Goal: Information Seeking & Learning: Compare options

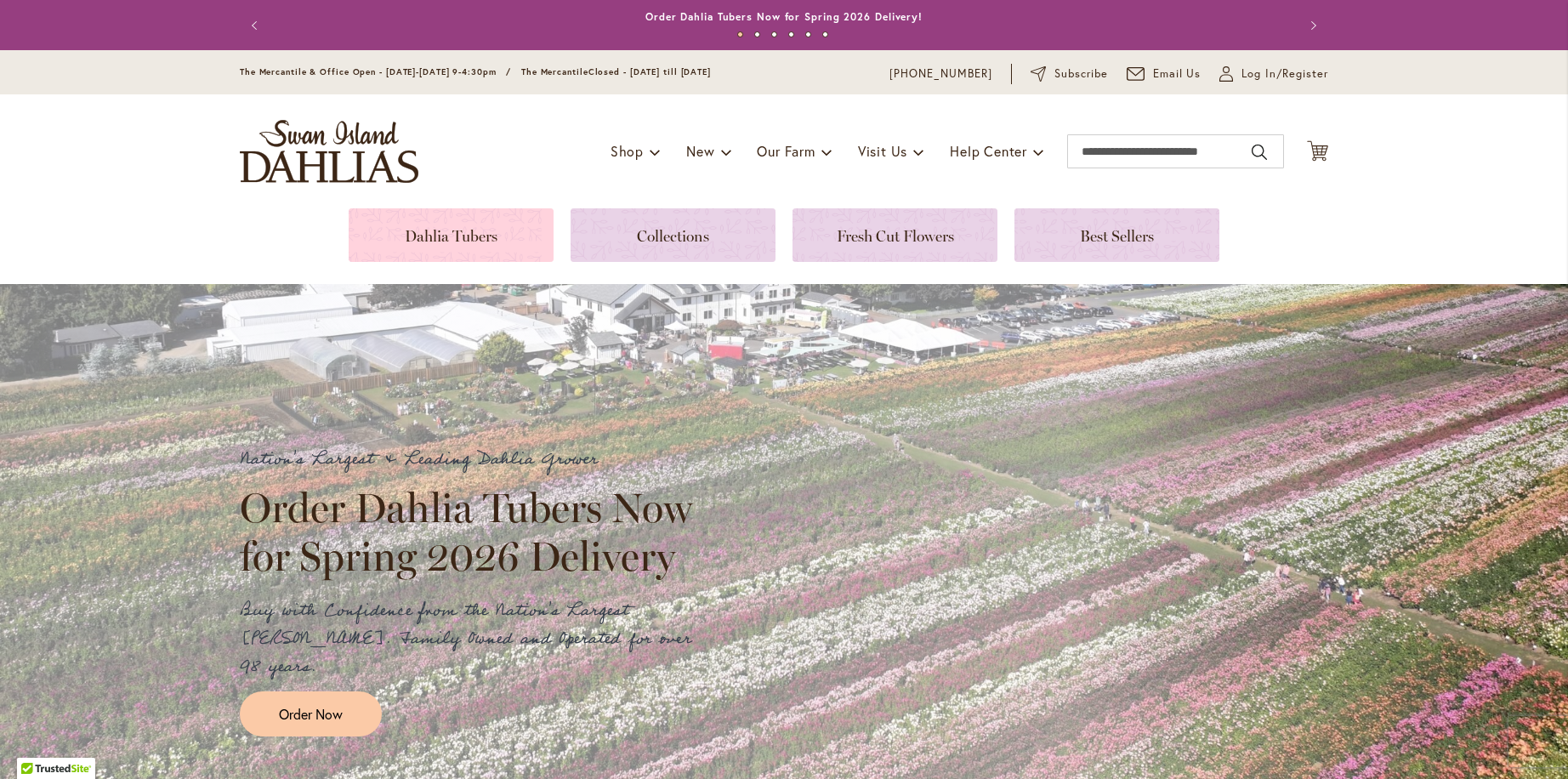
click at [449, 234] on link at bounding box center [450, 235] width 205 height 53
click at [1100, 154] on input "Search" at bounding box center [1175, 152] width 217 height 34
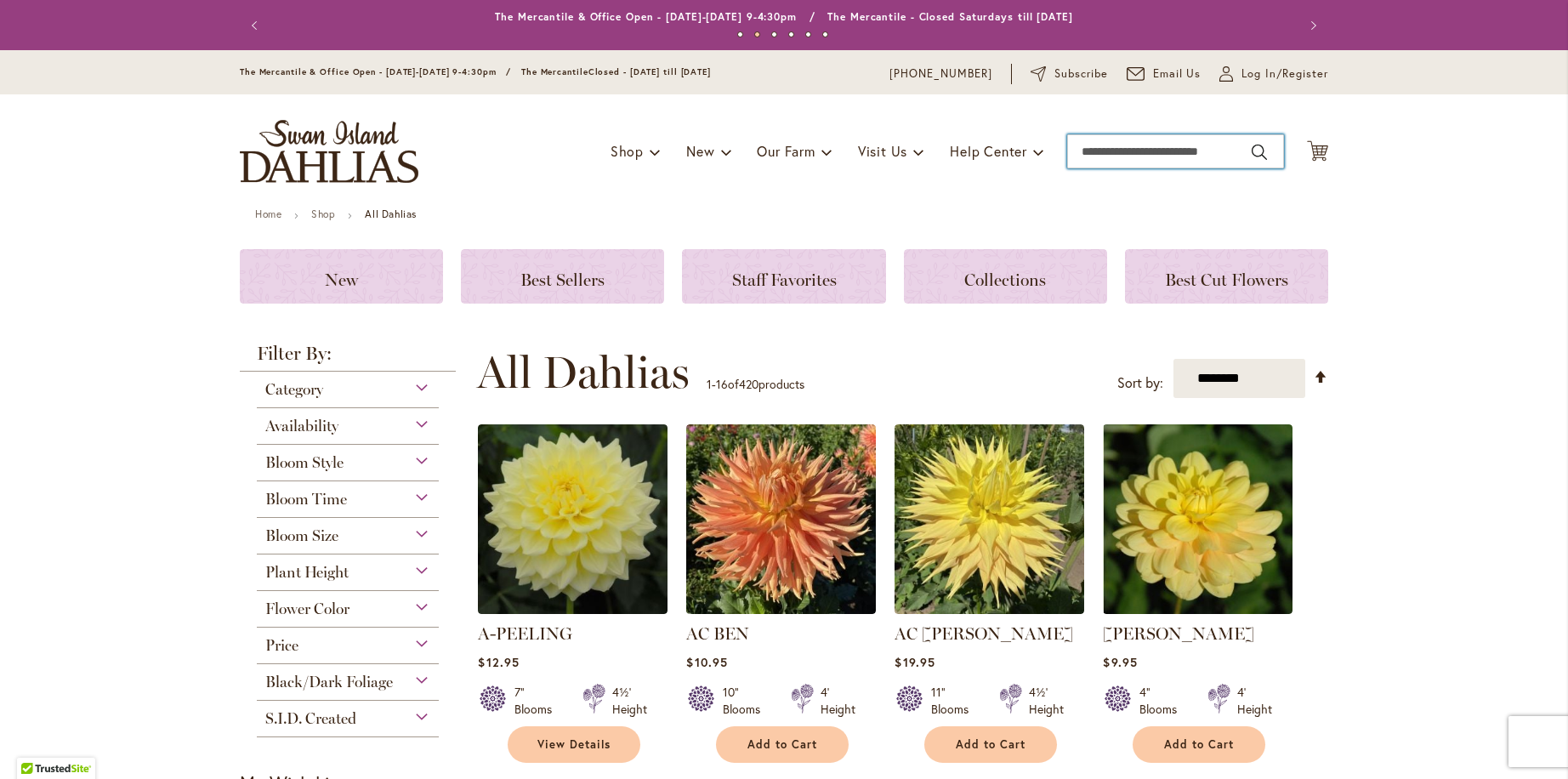
click at [1171, 147] on input "Search" at bounding box center [1175, 152] width 217 height 34
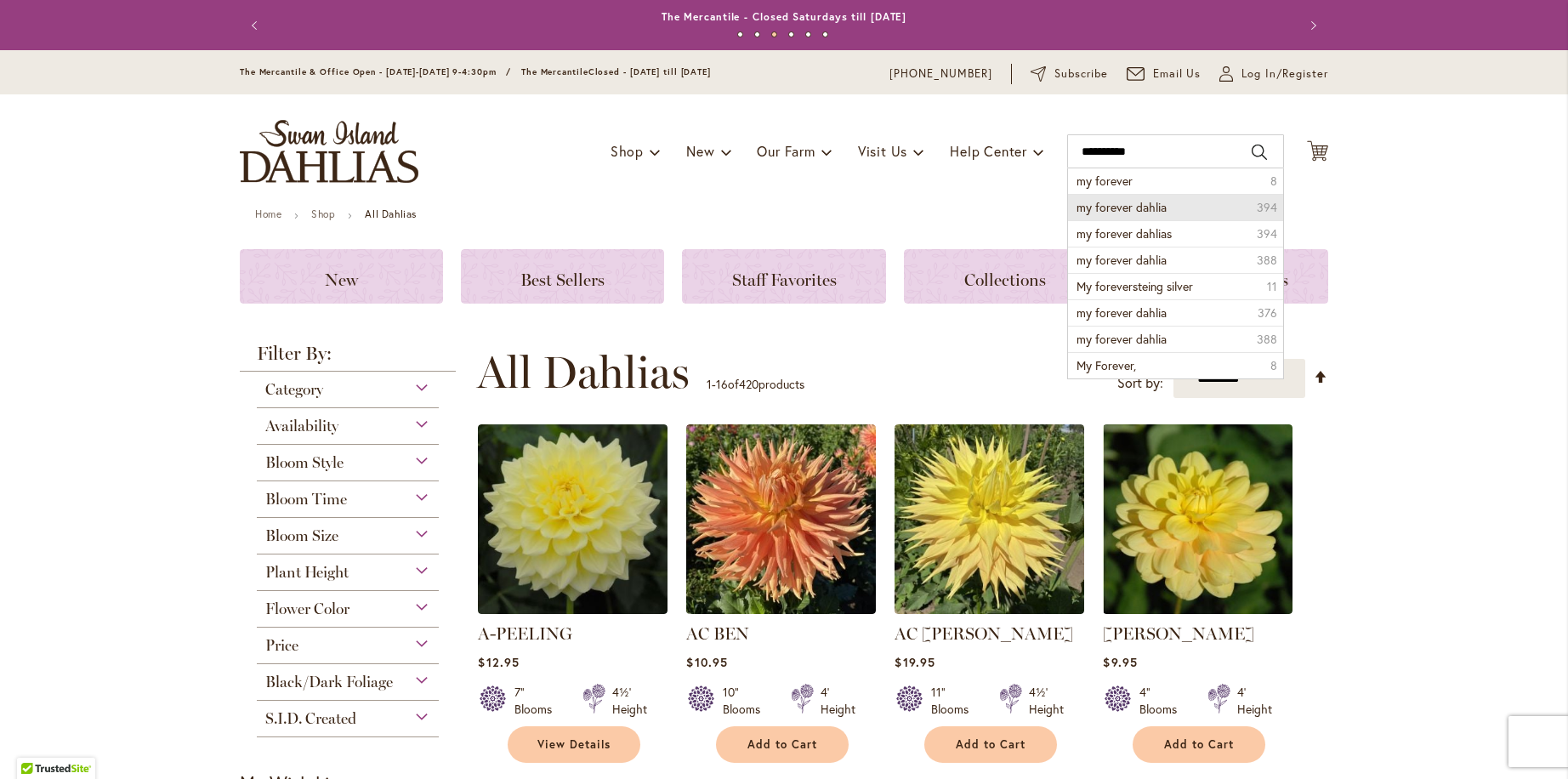
click at [1132, 205] on span "my forever dahlia" at bounding box center [1121, 207] width 90 height 16
type input "**********"
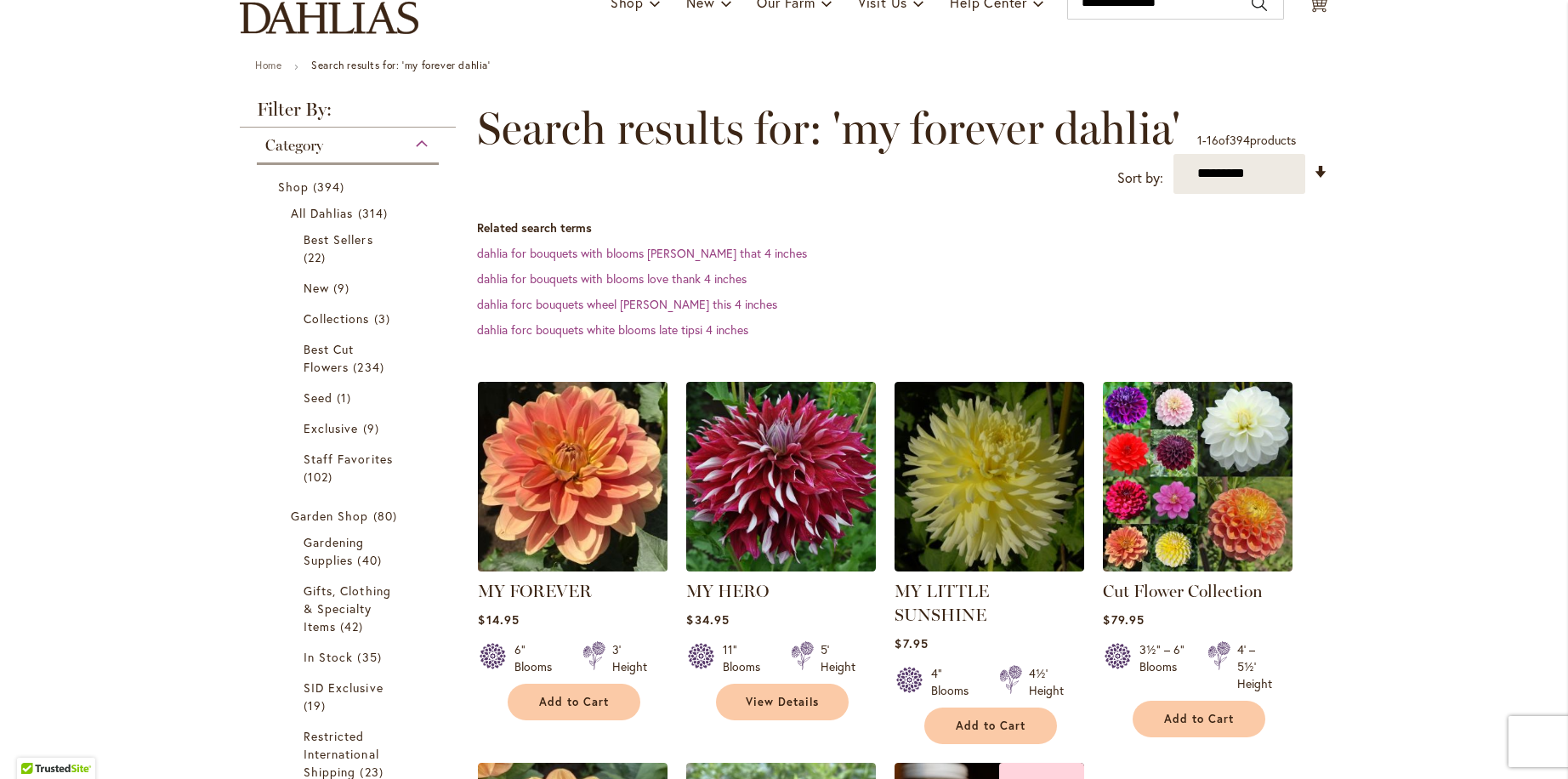
scroll to position [172, 0]
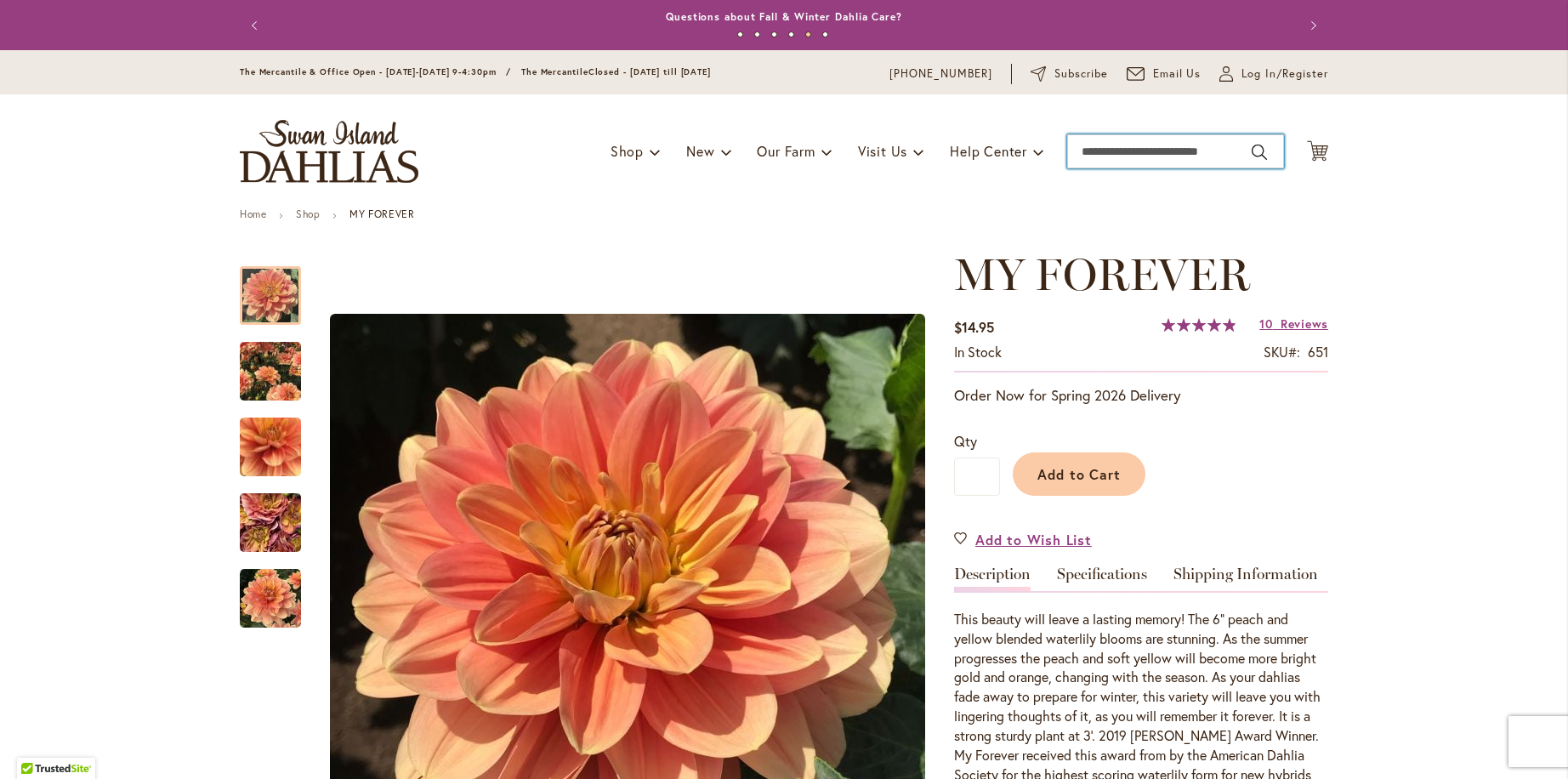
click at [1141, 159] on input "Search" at bounding box center [1175, 152] width 217 height 34
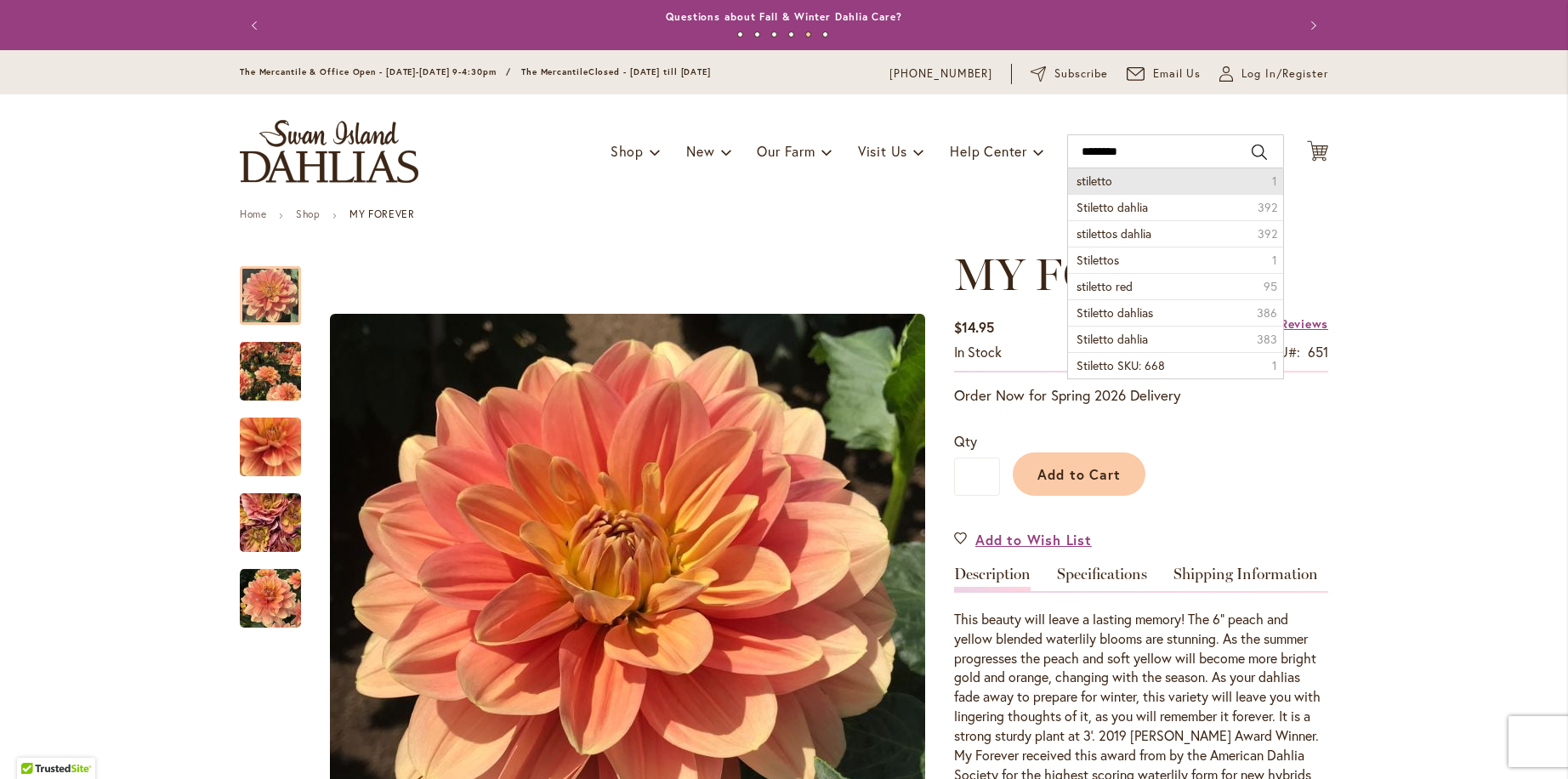
click at [1139, 177] on li "stiletto 1" at bounding box center [1175, 181] width 215 height 26
type input "********"
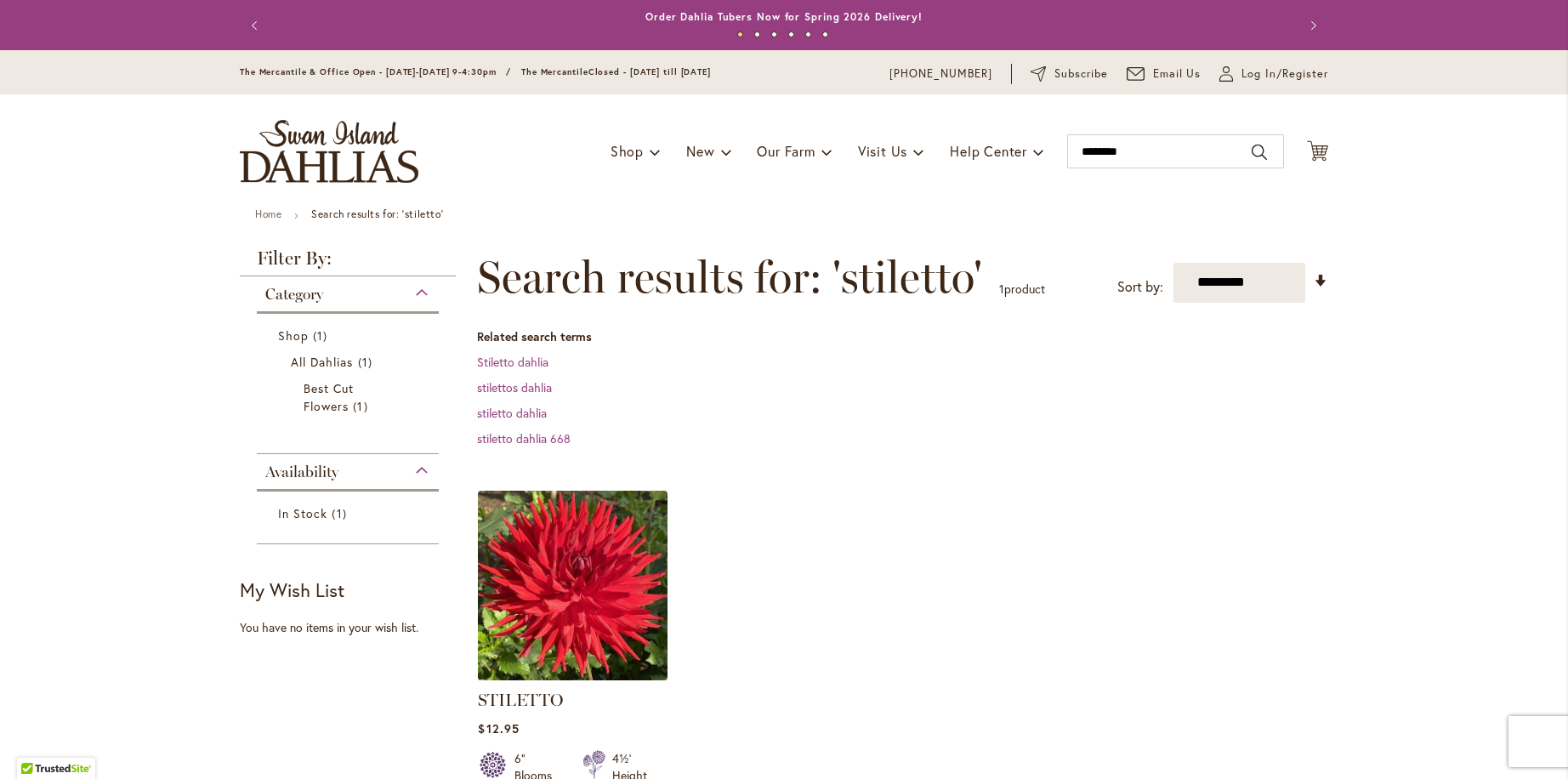
click at [537, 608] on img at bounding box center [573, 585] width 199 height 199
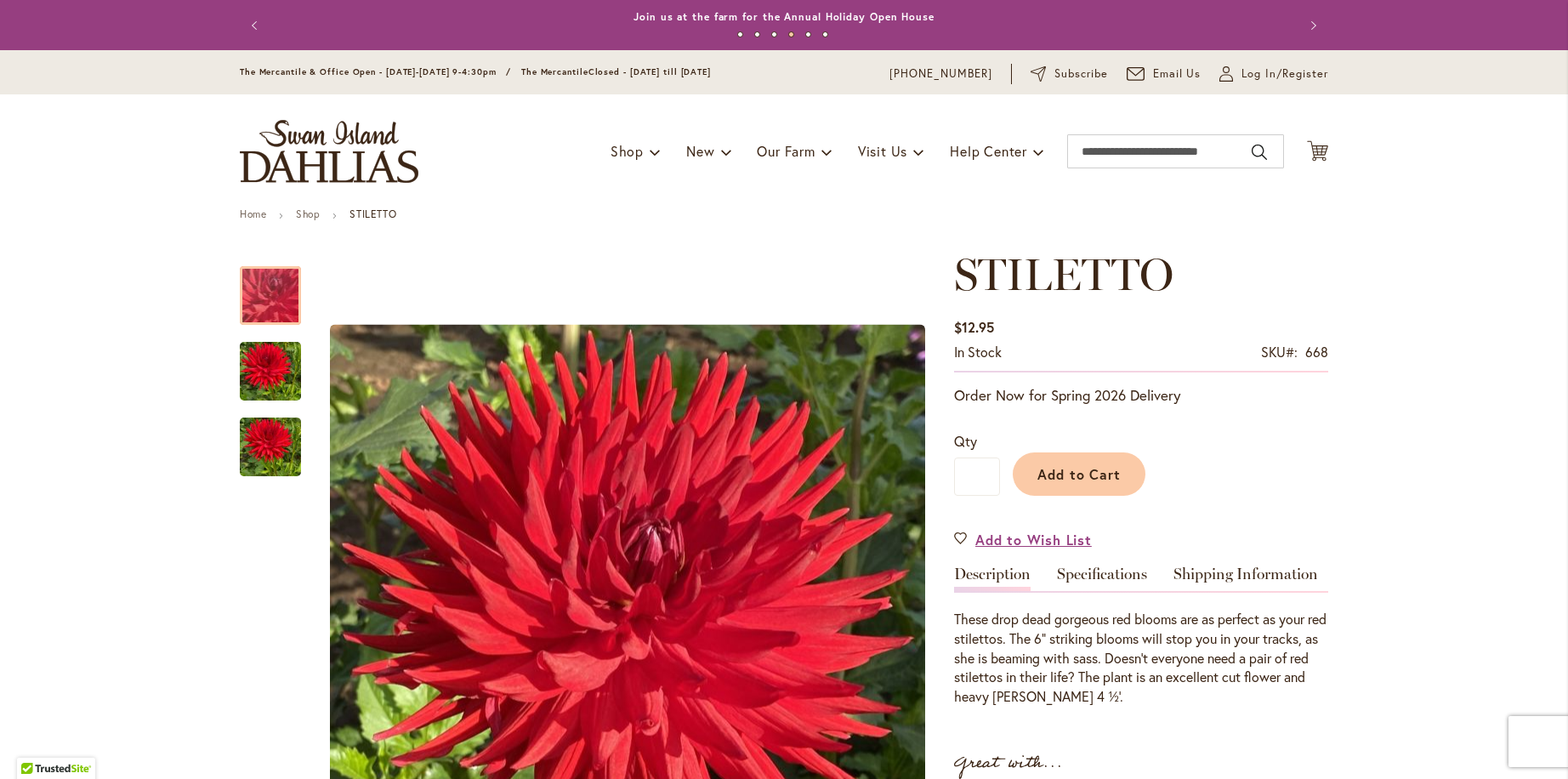
click at [1148, 125] on div "Toggle Nav Shop Dahlia Tubers Collections Fresh Cut Dahlias Gardening Supplies …" at bounding box center [784, 151] width 1123 height 114
click at [1124, 154] on input "Search" at bounding box center [1175, 152] width 217 height 34
type input "**********"
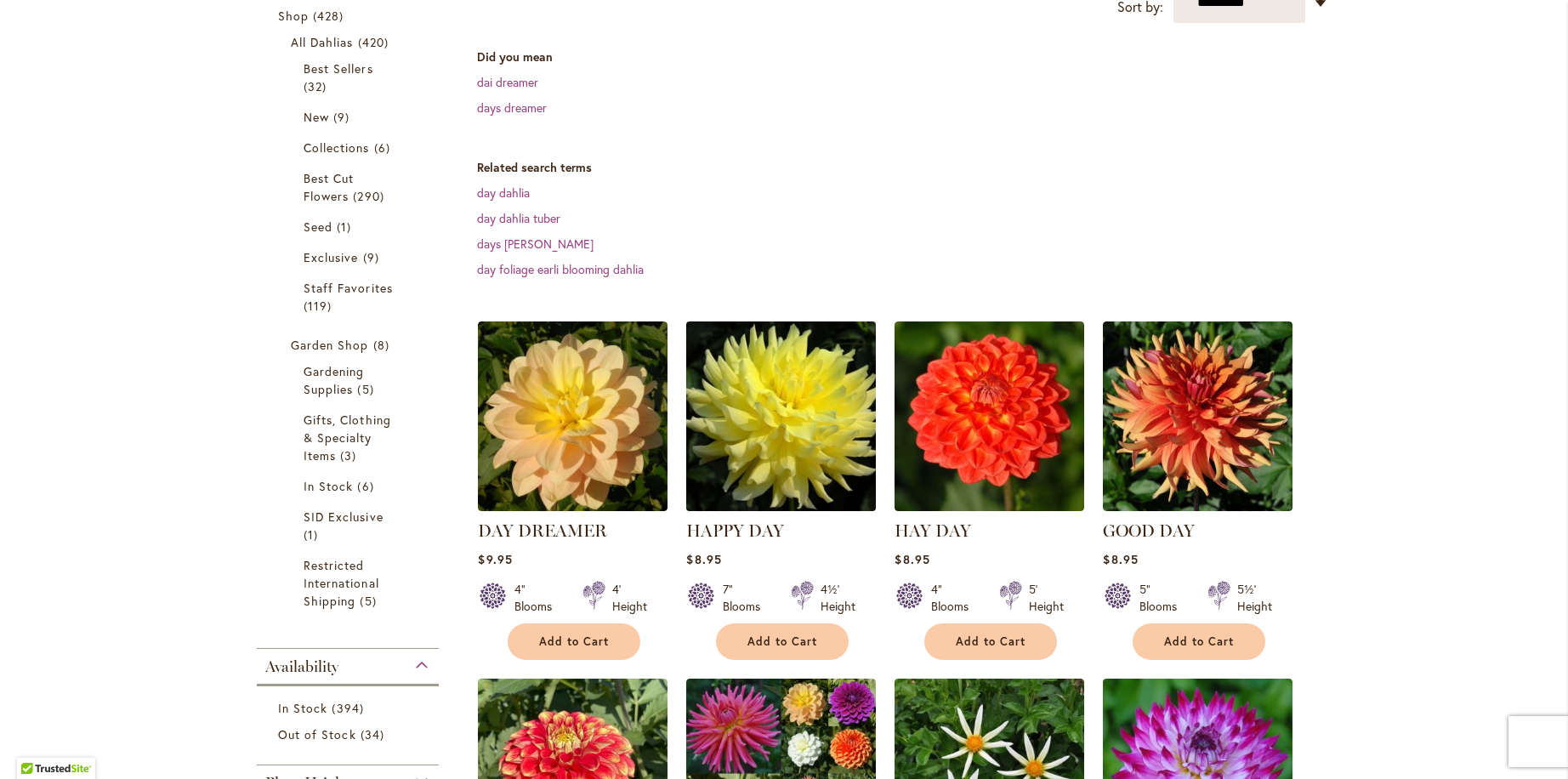
scroll to position [382, 0]
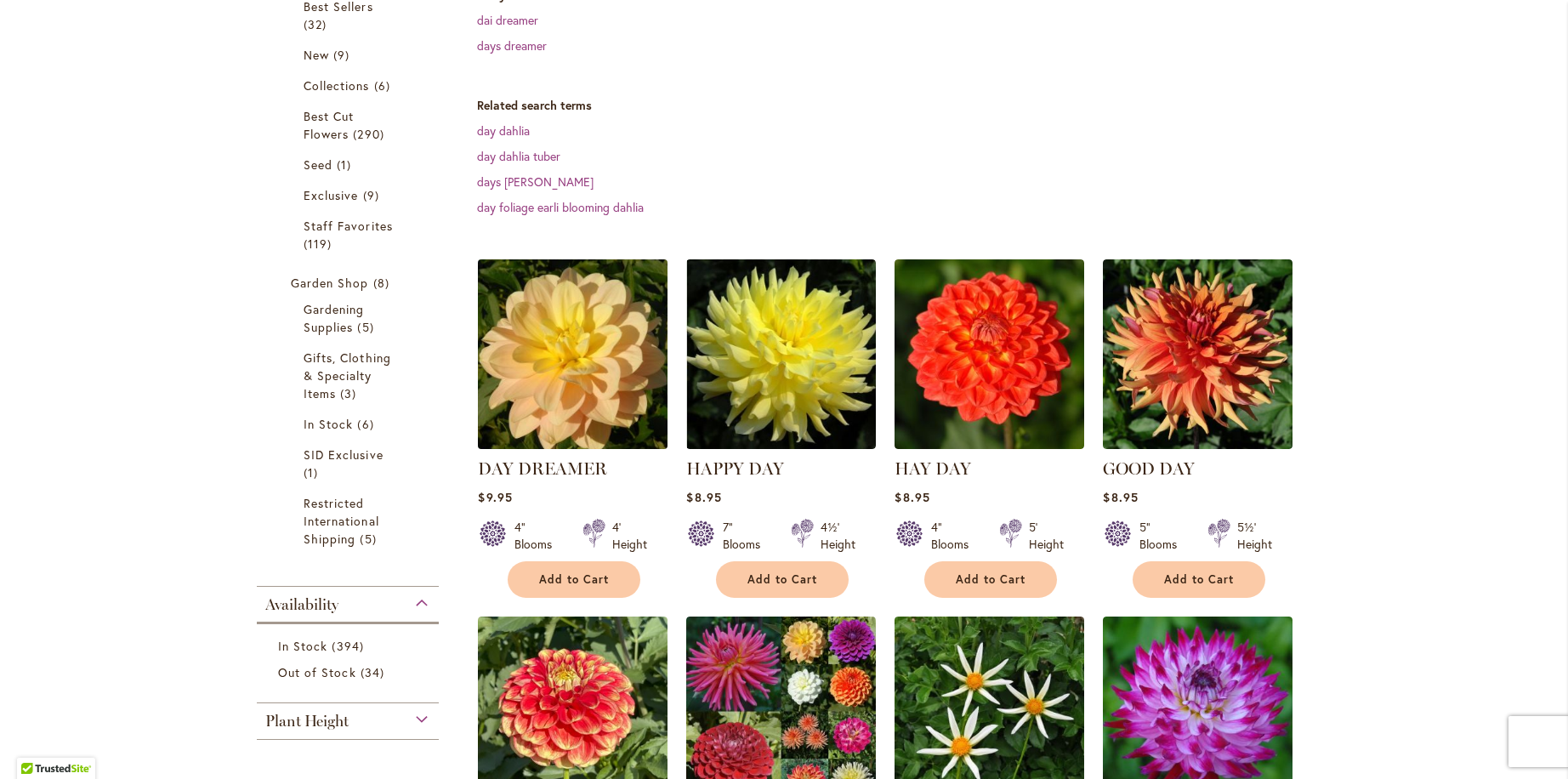
click at [587, 364] on img at bounding box center [573, 353] width 199 height 199
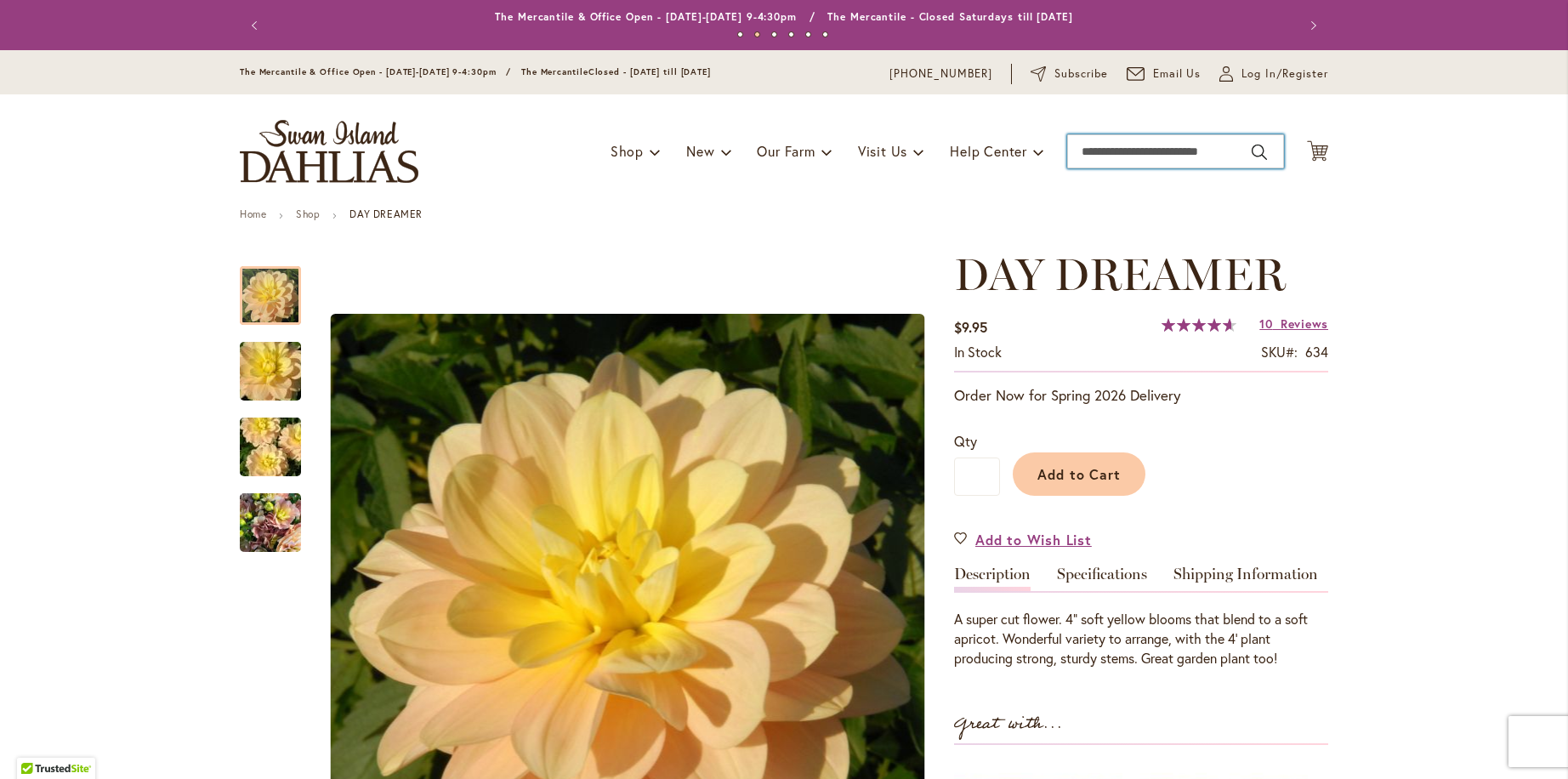
click at [1203, 163] on input "Search" at bounding box center [1175, 152] width 217 height 34
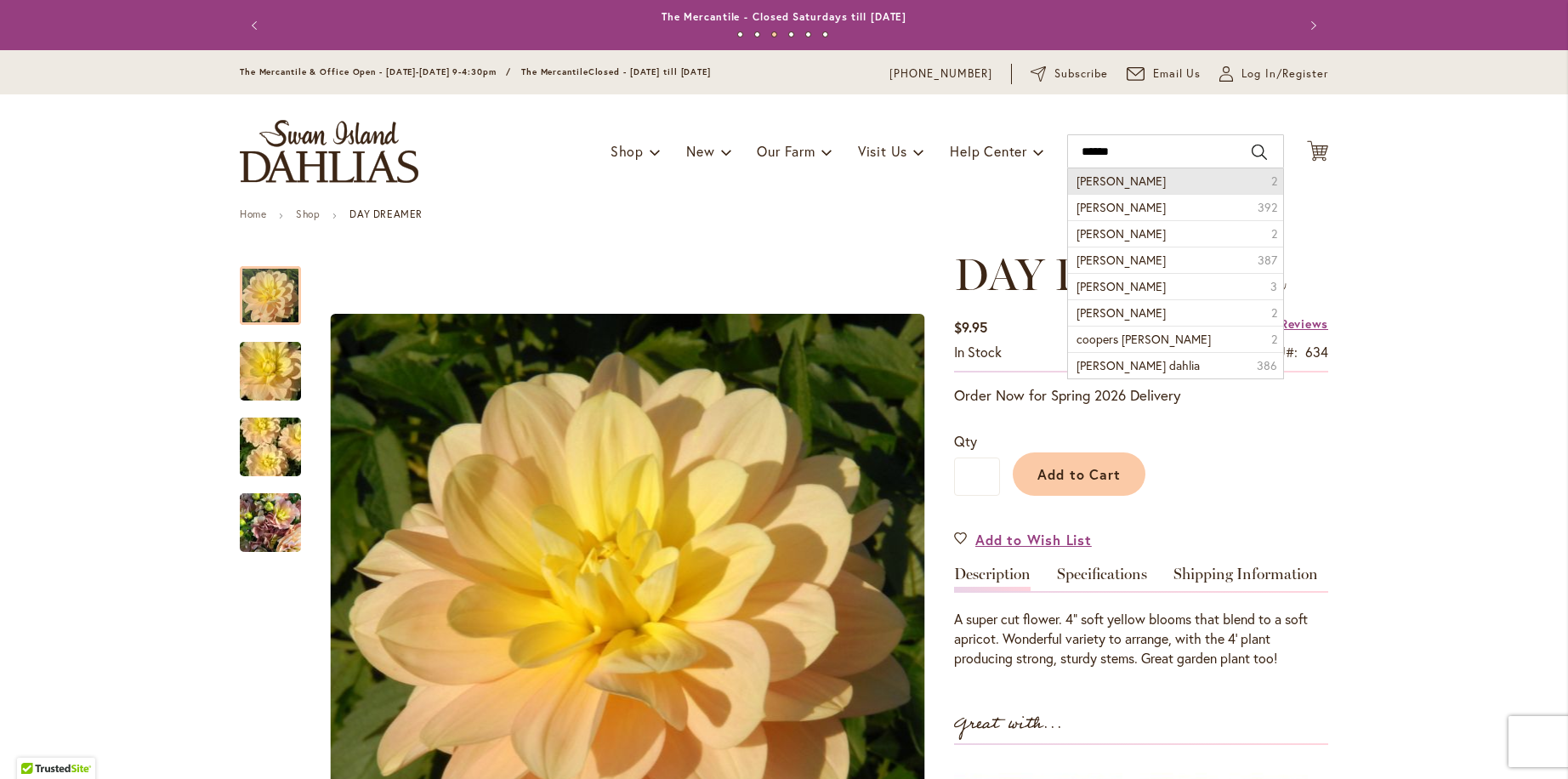
click at [1114, 175] on span "Cooper Blaine" at bounding box center [1121, 180] width 89 height 16
type input "**********"
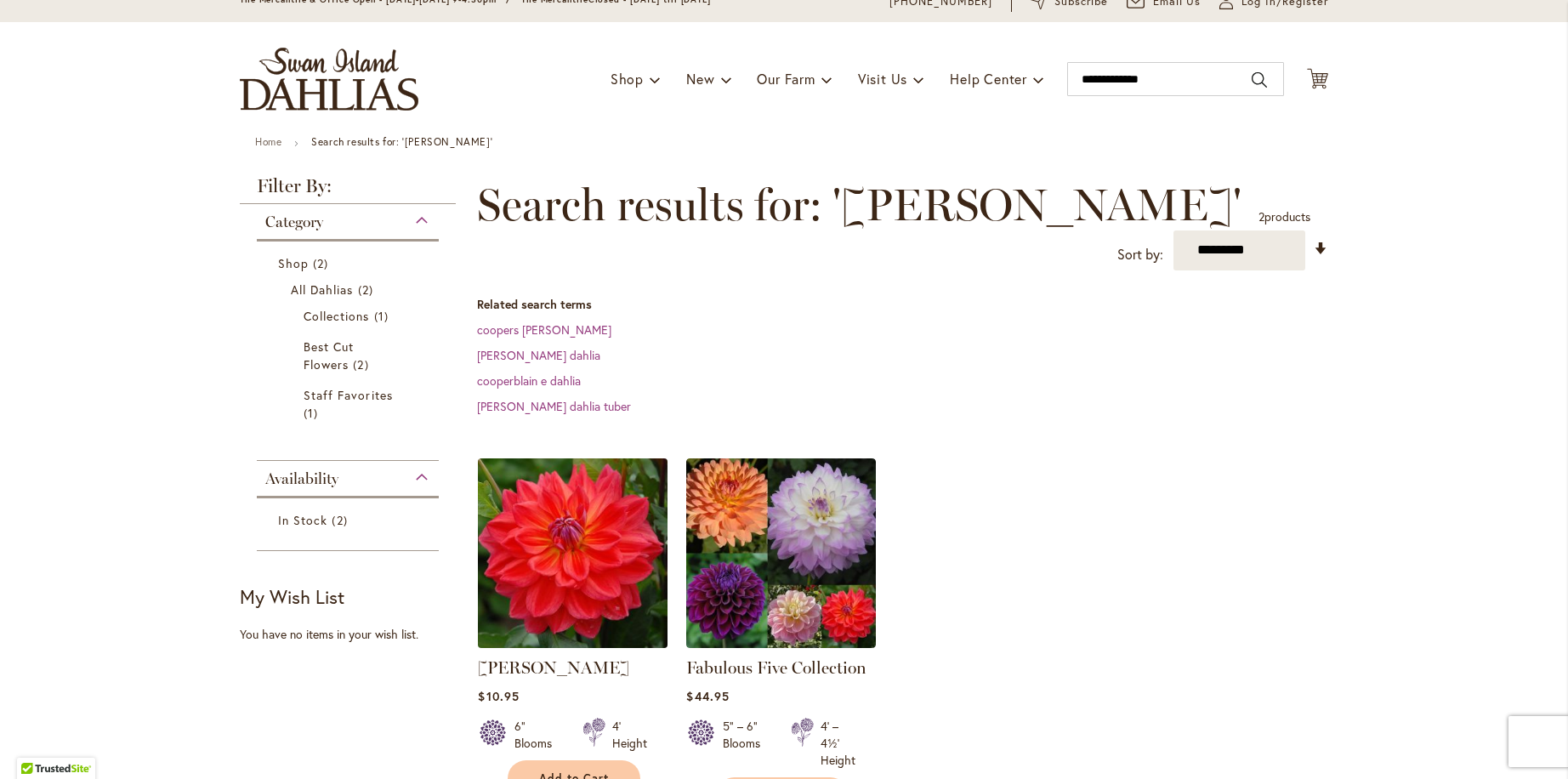
scroll to position [83, 0]
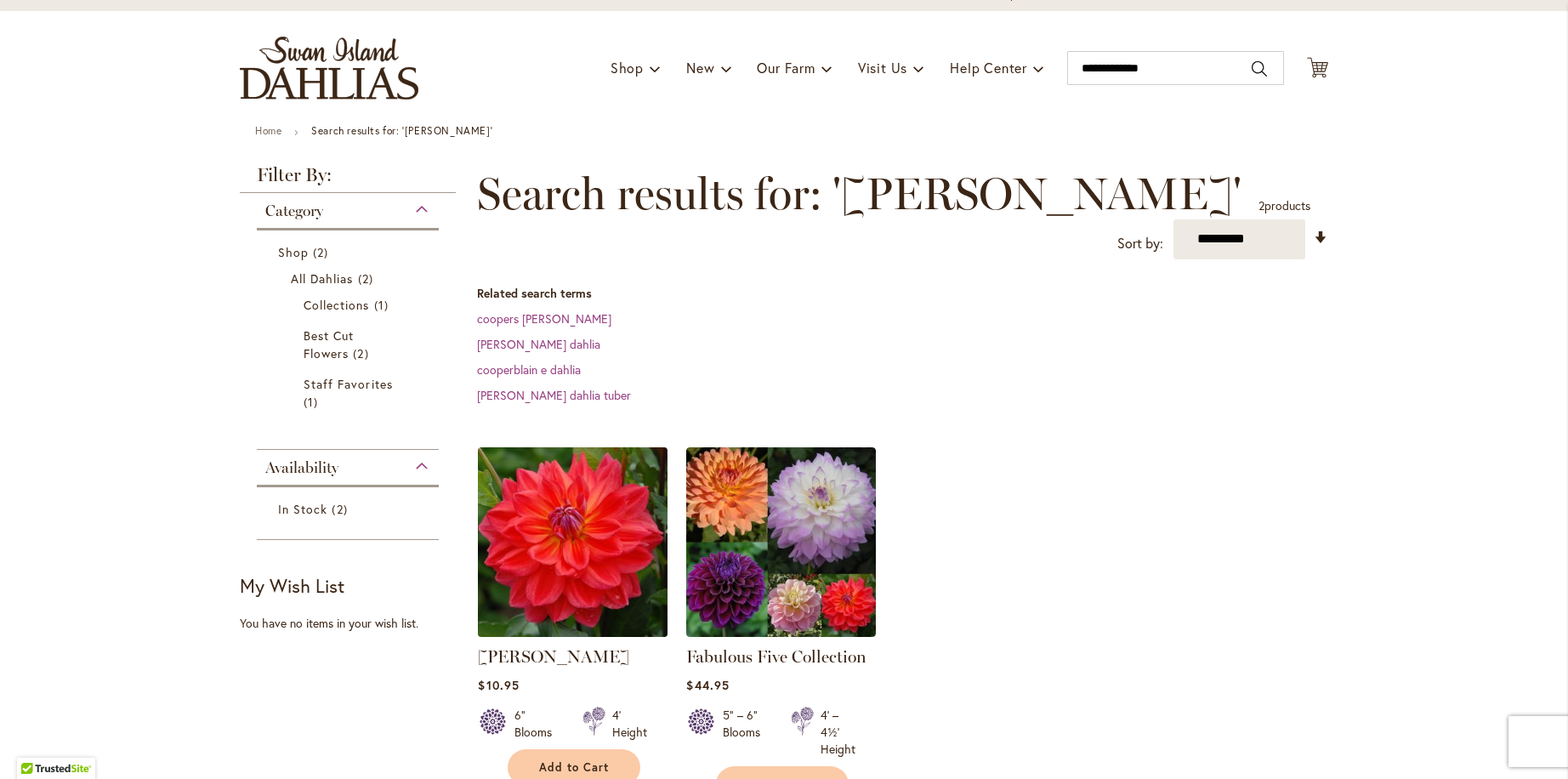
click at [564, 584] on img at bounding box center [573, 542] width 199 height 199
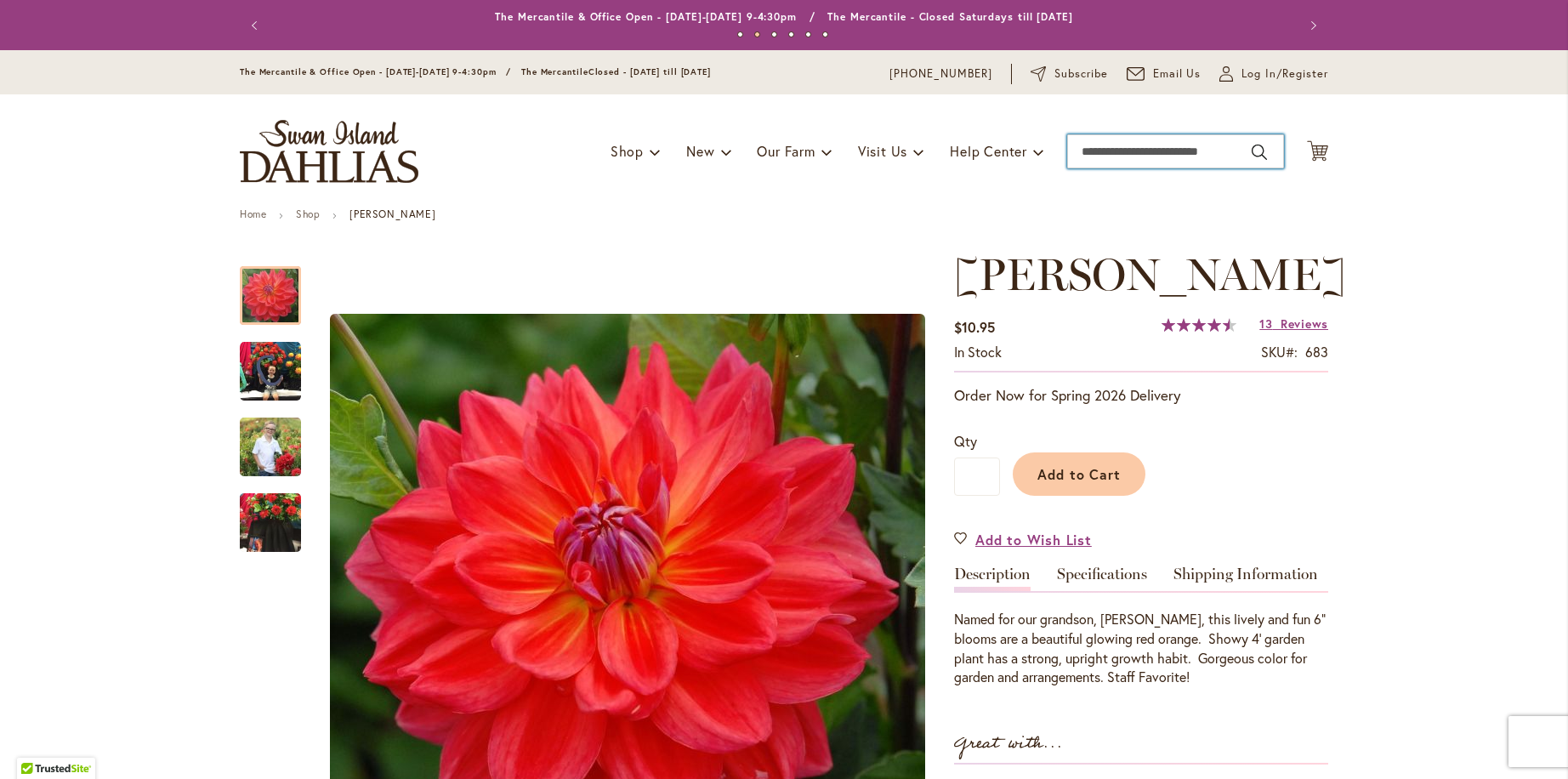
click at [1219, 153] on input "Search" at bounding box center [1175, 152] width 217 height 34
type input "**********"
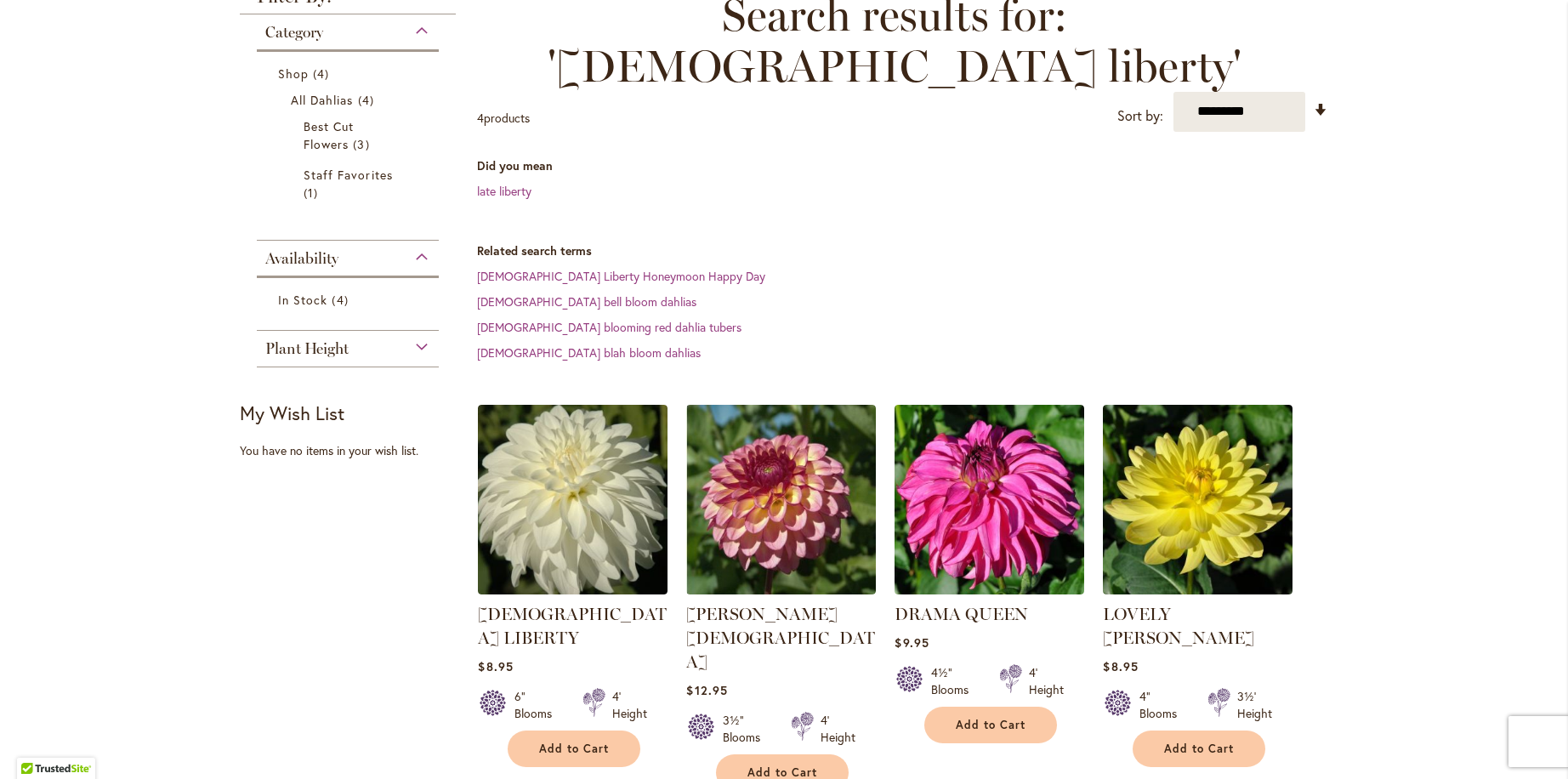
scroll to position [526, 0]
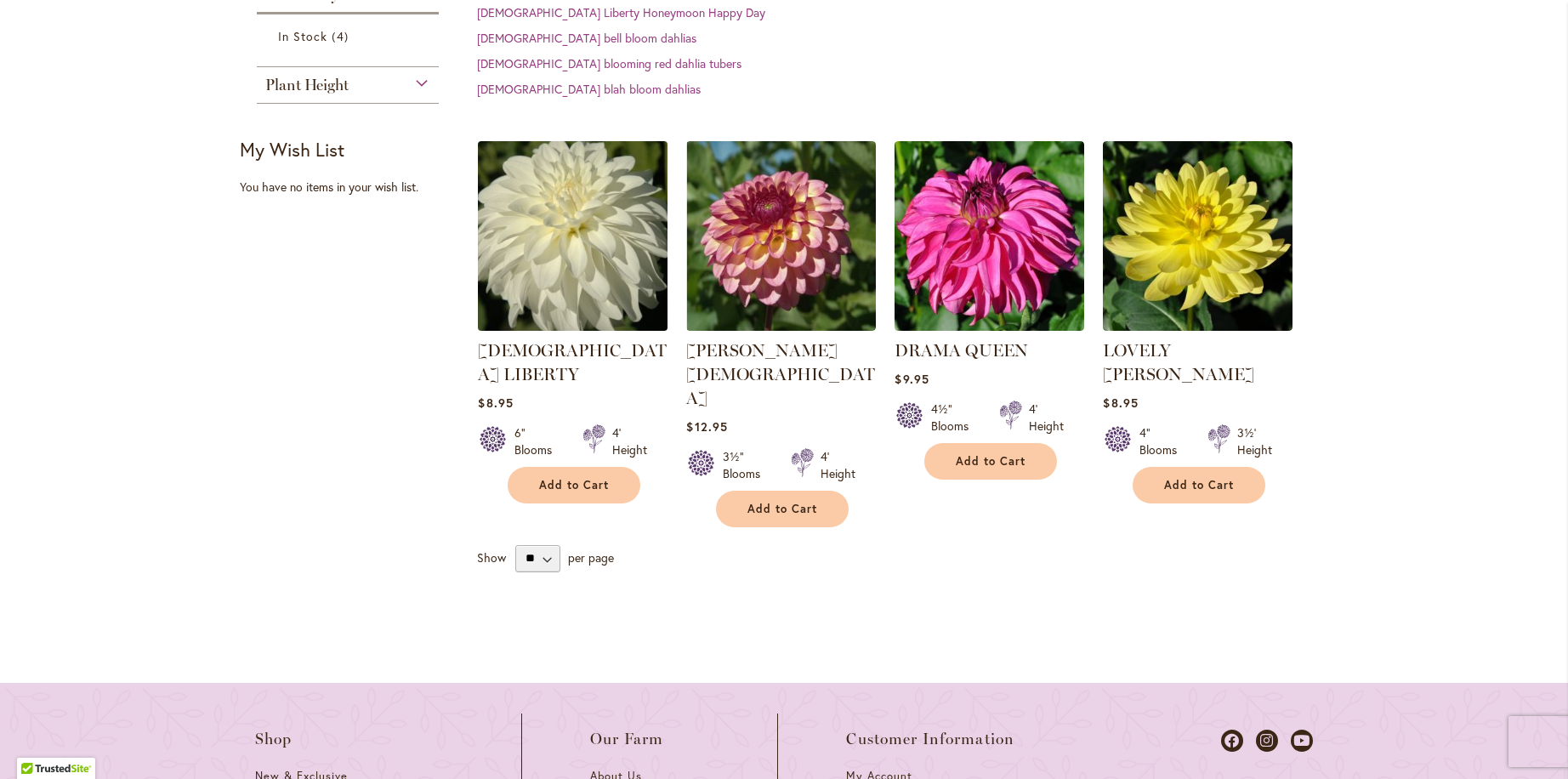
click at [576, 165] on img at bounding box center [573, 236] width 199 height 199
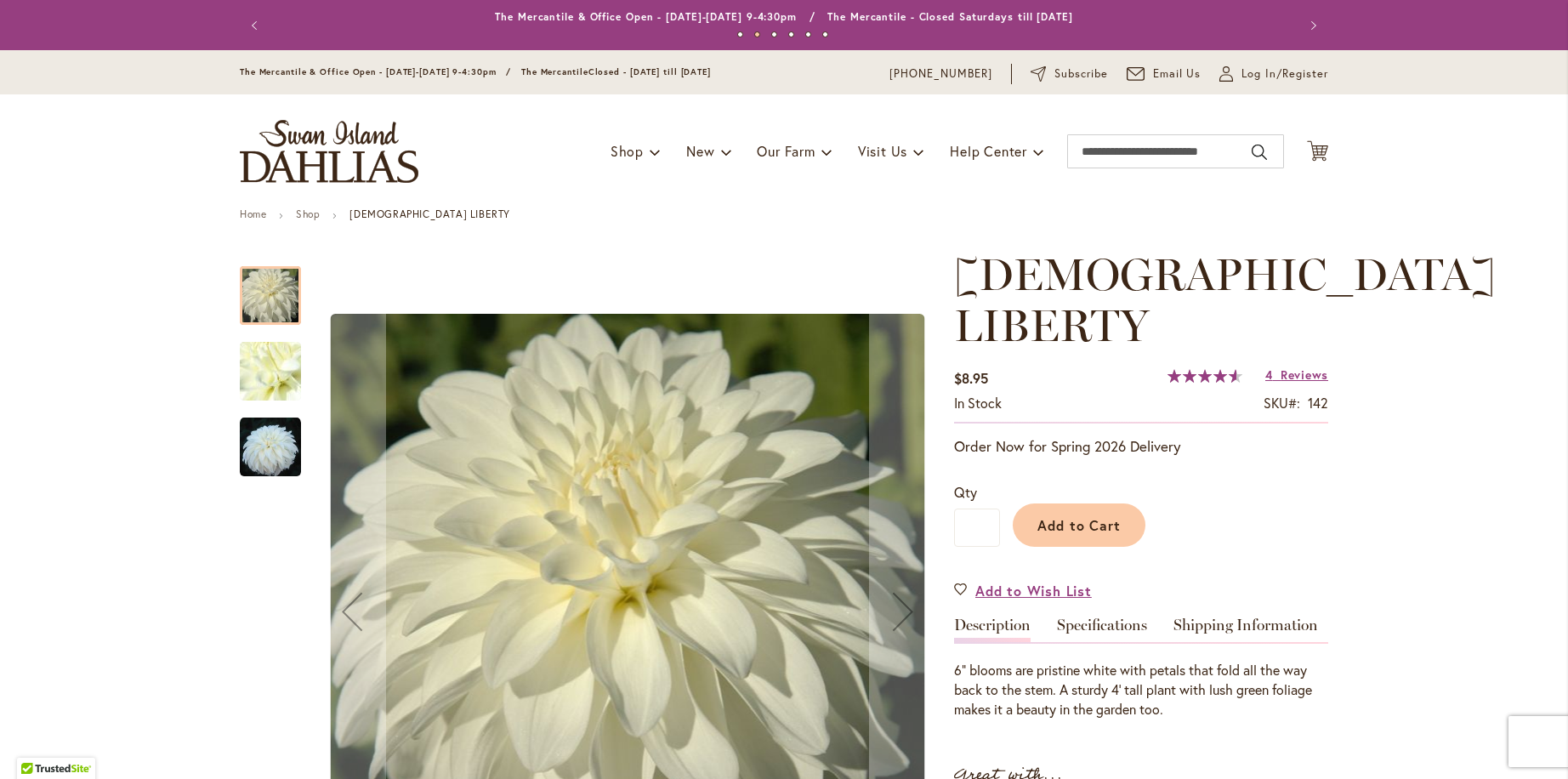
click at [1113, 173] on div "Toggle Nav Shop Dahlia Tubers Collections Fresh Cut Dahlias Gardening Supplies …" at bounding box center [784, 151] width 1123 height 114
drag, startPoint x: 1111, startPoint y: 160, endPoint x: 1110, endPoint y: 149, distance: 11.0
click at [1111, 159] on input "Search" at bounding box center [1175, 152] width 217 height 34
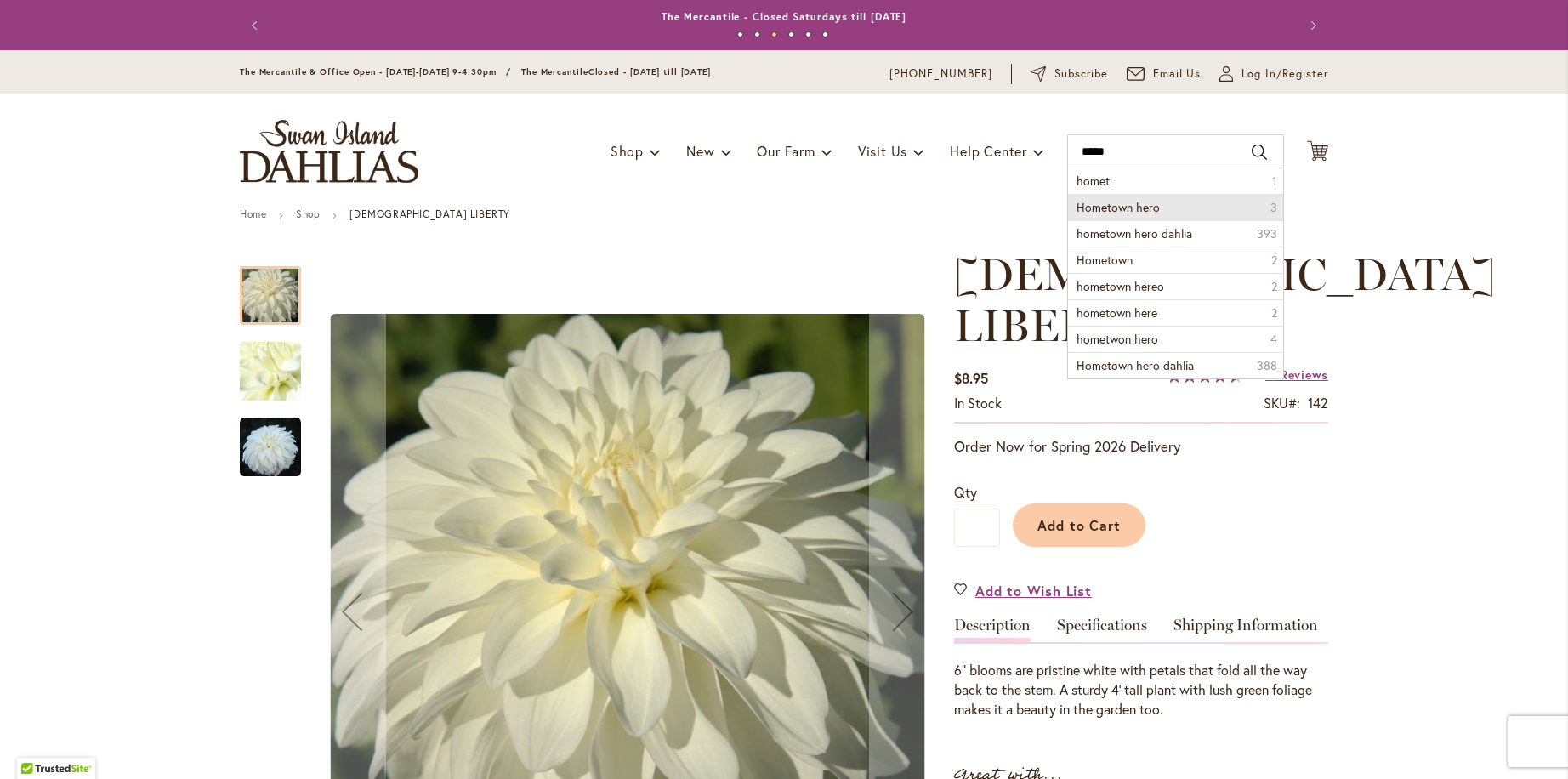
click at [1137, 214] on span "Hometown hero" at bounding box center [1118, 207] width 83 height 16
type input "**********"
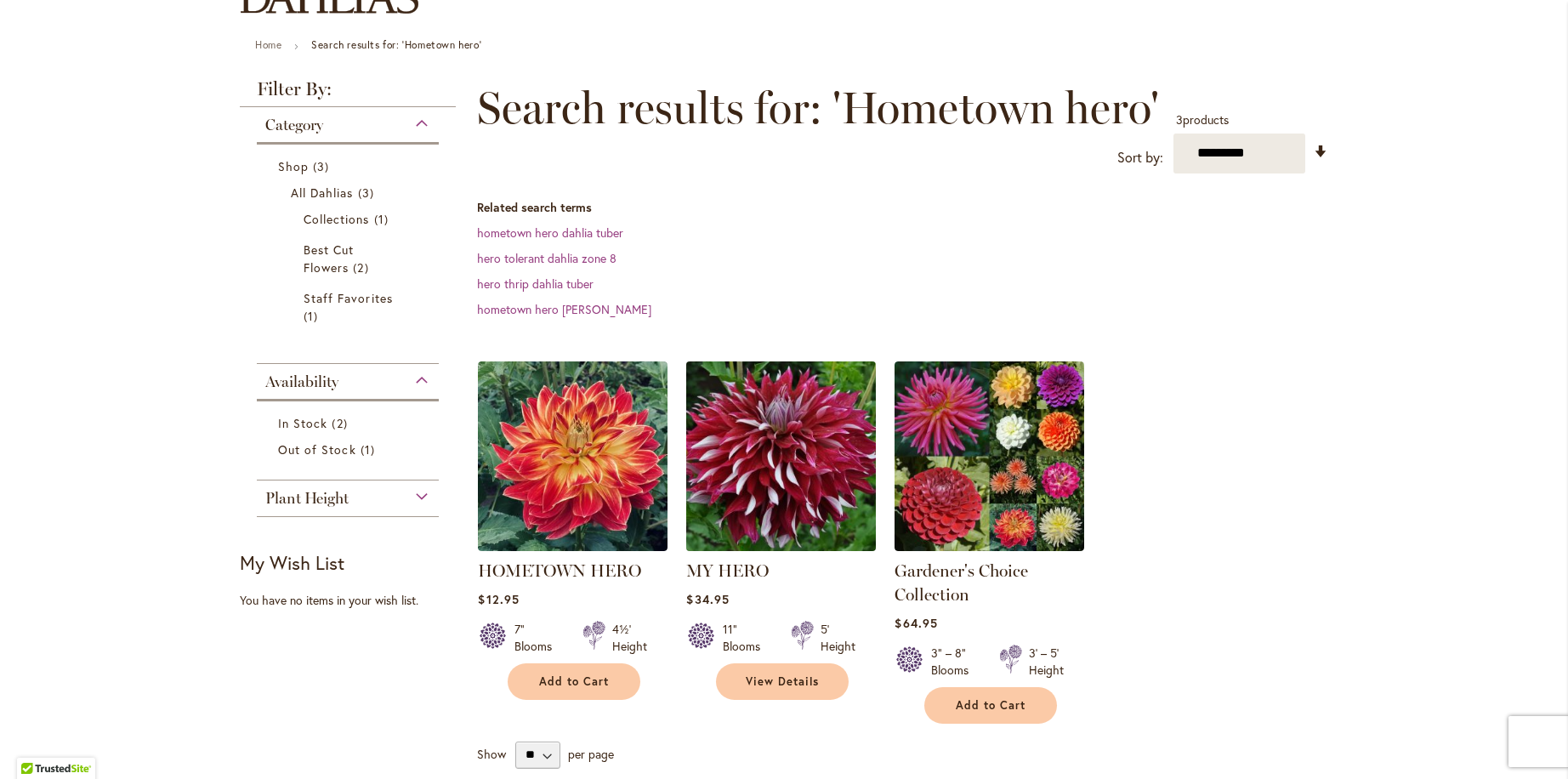
scroll to position [188, 0]
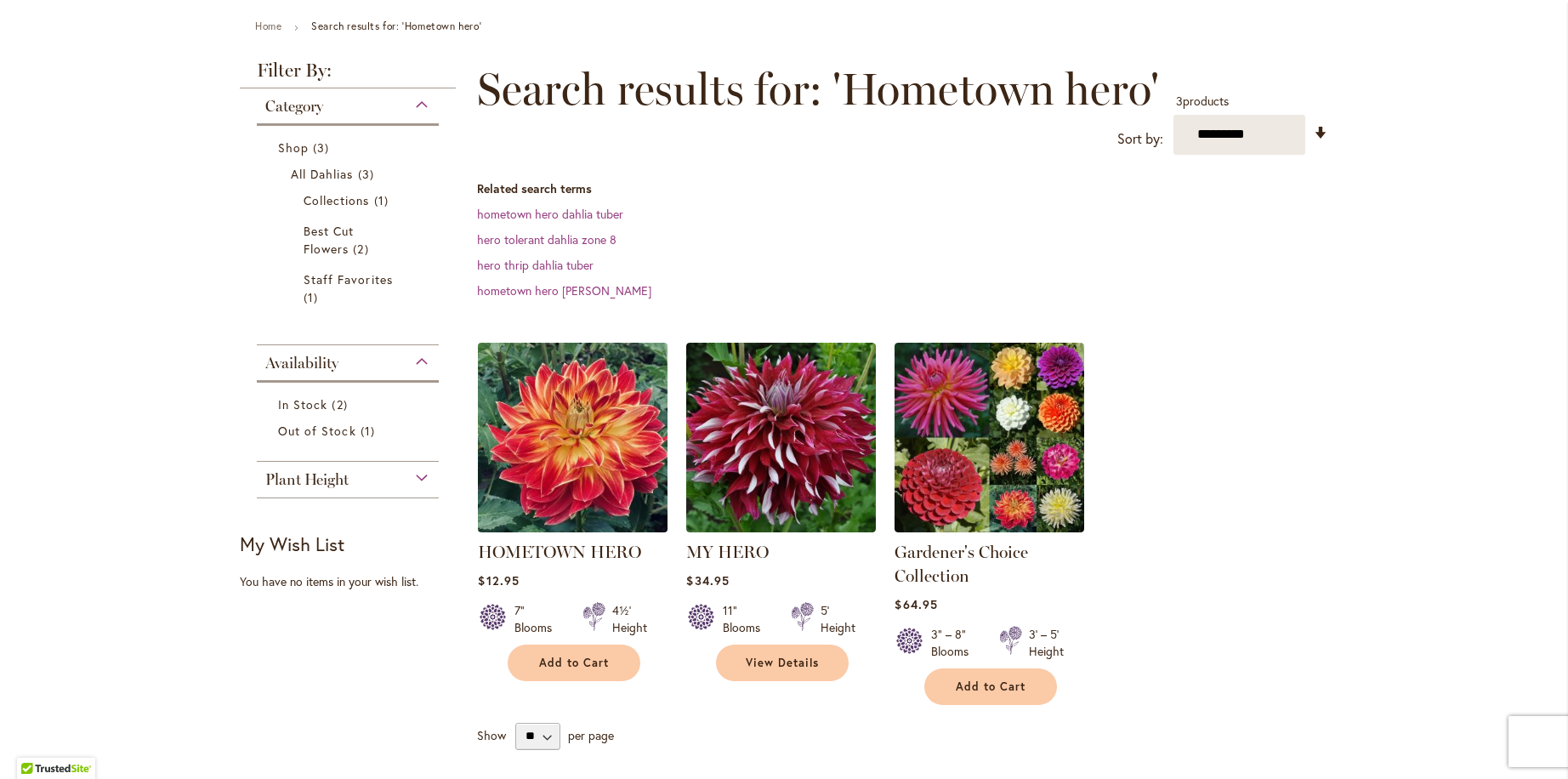
click at [594, 443] on img at bounding box center [573, 438] width 199 height 199
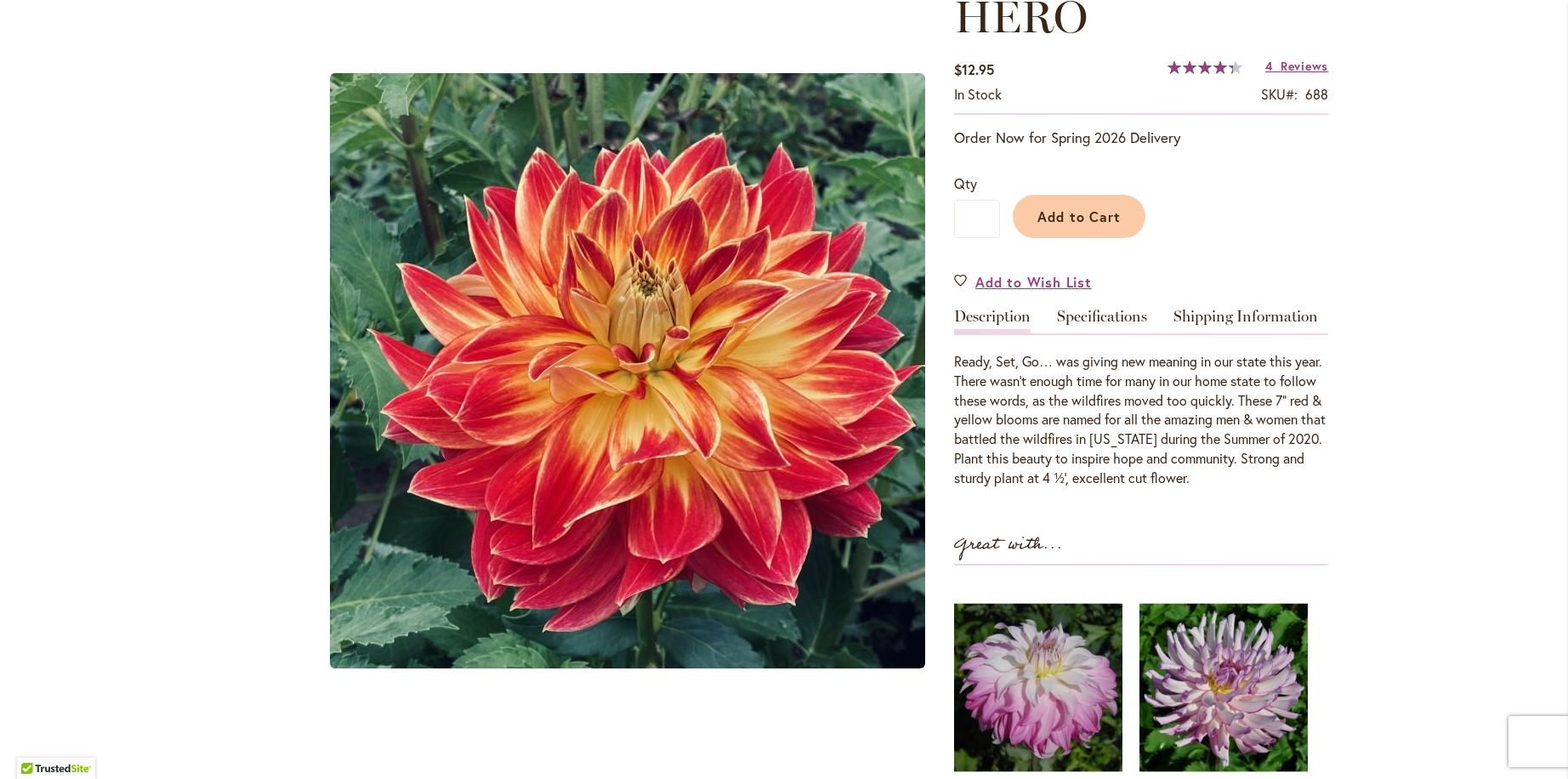
scroll to position [307, 0]
click at [1096, 311] on link "Specifications" at bounding box center [1101, 323] width 90 height 25
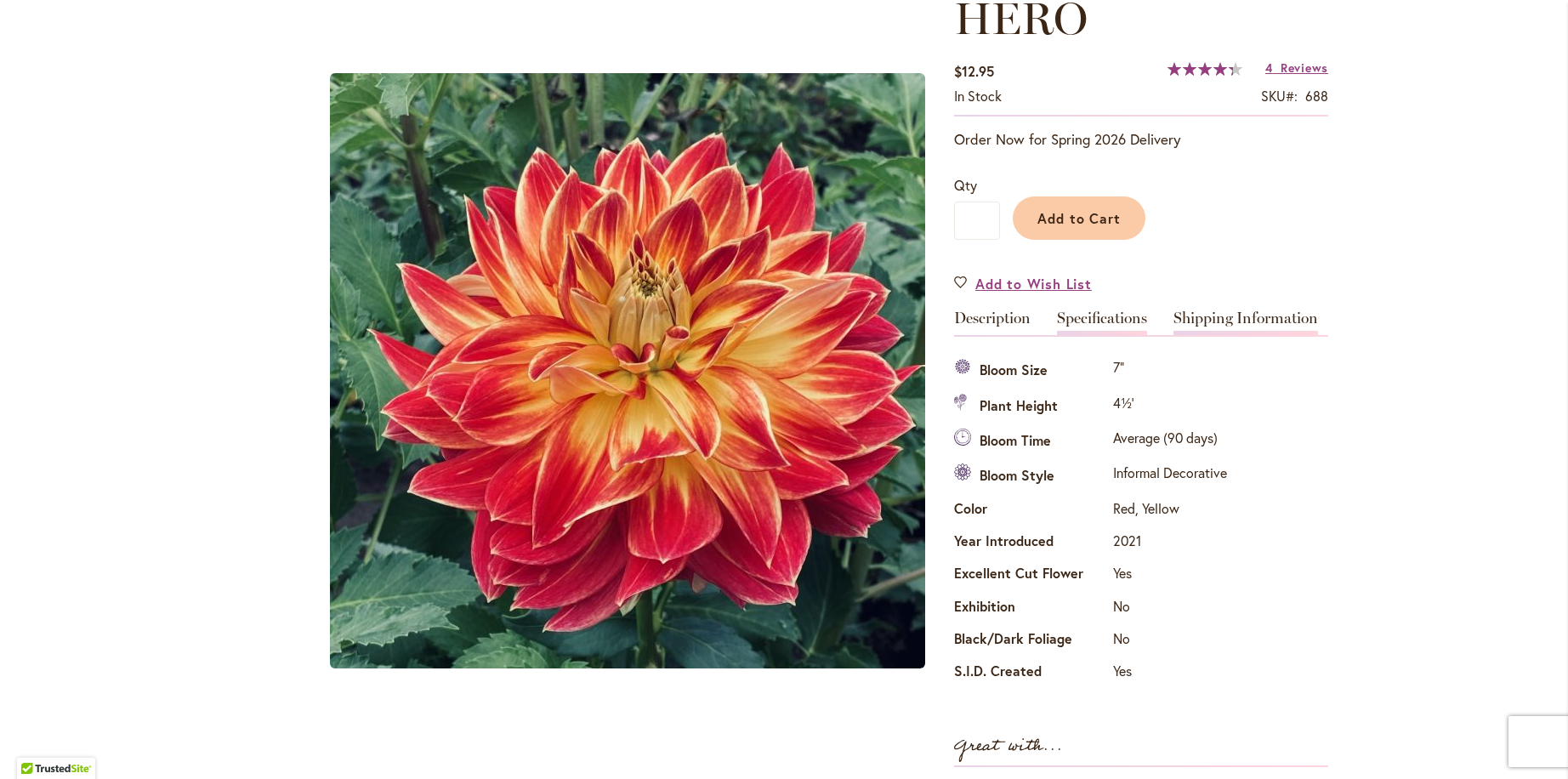
click at [1209, 321] on link "Shipping Information" at bounding box center [1245, 323] width 145 height 25
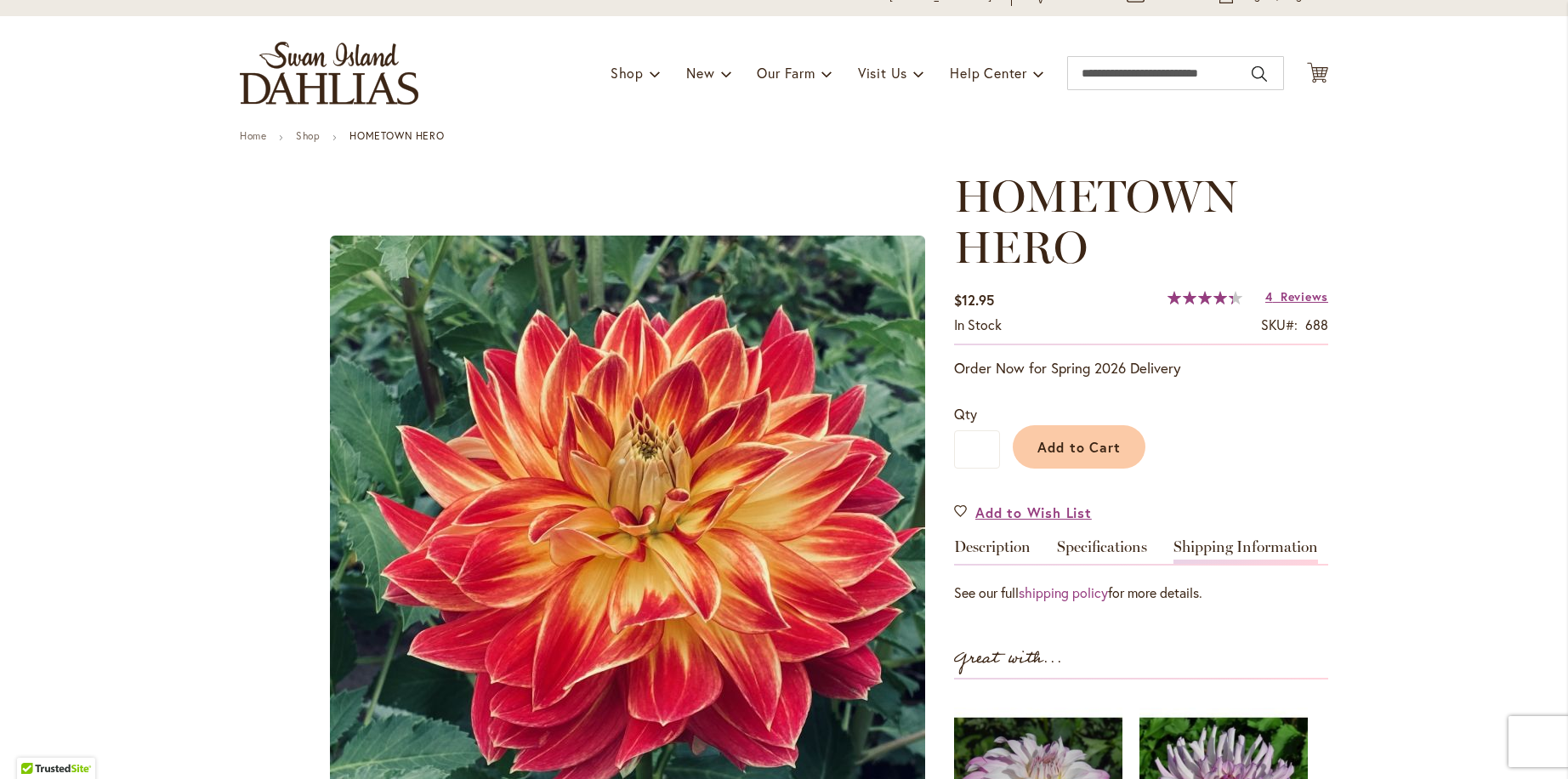
scroll to position [0, 0]
